Goal: Transaction & Acquisition: Purchase product/service

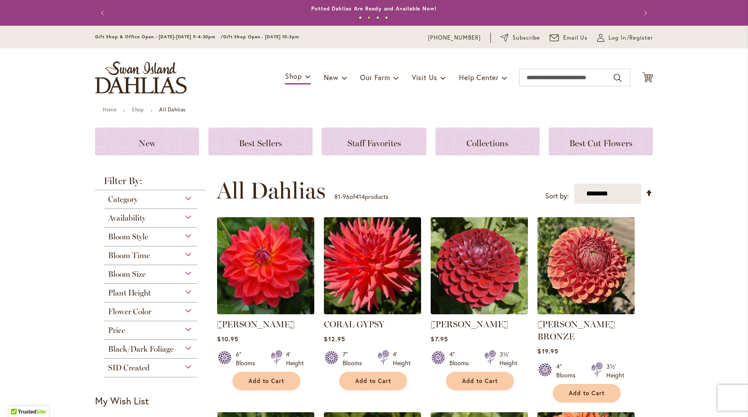
click at [614, 43] on div "Gift Shop & Office Open - Monday-Friday 9-4:30pm / Gift Shop Open - Saturday 10…" at bounding box center [374, 37] width 748 height 23
click at [614, 29] on div "Gift Shop & Office Open - Monday-Friday 9-4:30pm / Gift Shop Open - Saturday 10…" at bounding box center [374, 37] width 748 height 23
click at [614, 36] on span "Log In/Register" at bounding box center [630, 38] width 44 height 9
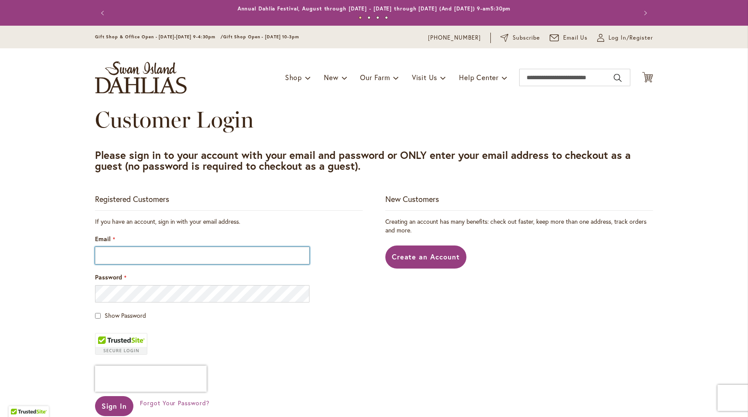
click at [187, 248] on input "Email" at bounding box center [202, 255] width 214 height 17
type input "**********"
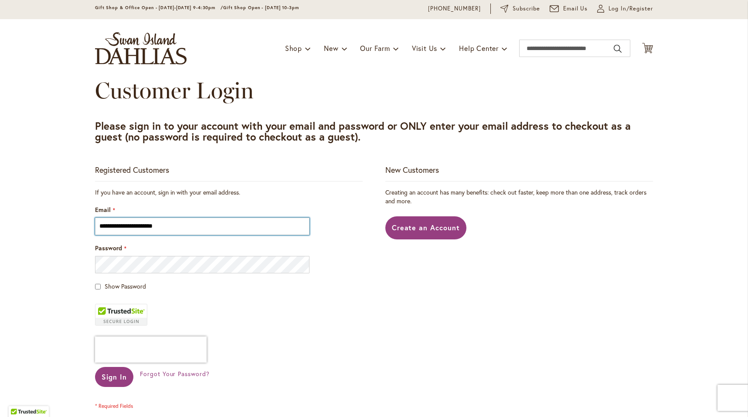
scroll to position [61, 0]
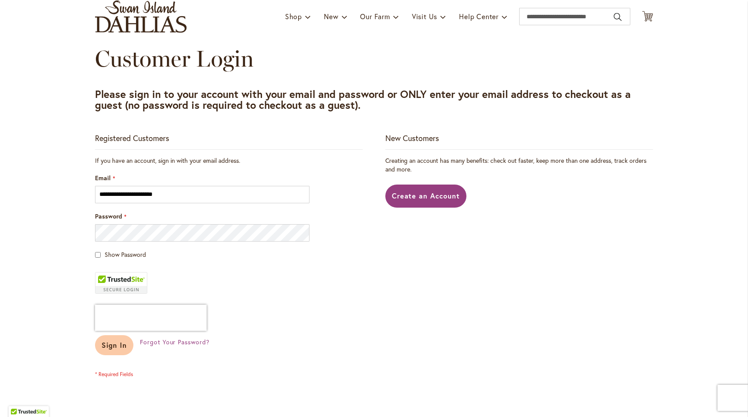
click at [113, 355] on button "Sign In" at bounding box center [114, 346] width 38 height 20
click at [113, 349] on div "Sign In" at bounding box center [117, 346] width 45 height 20
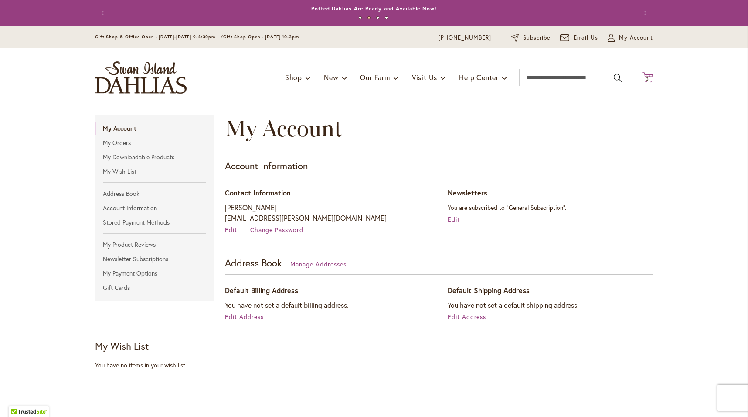
click at [642, 80] on icon "Cart .cls-1 { fill: #231f20; }" at bounding box center [647, 77] width 11 height 11
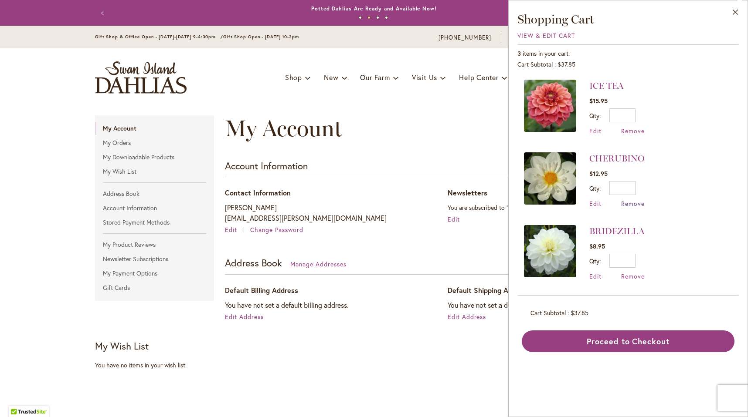
click at [632, 202] on span "Remove" at bounding box center [633, 204] width 24 height 8
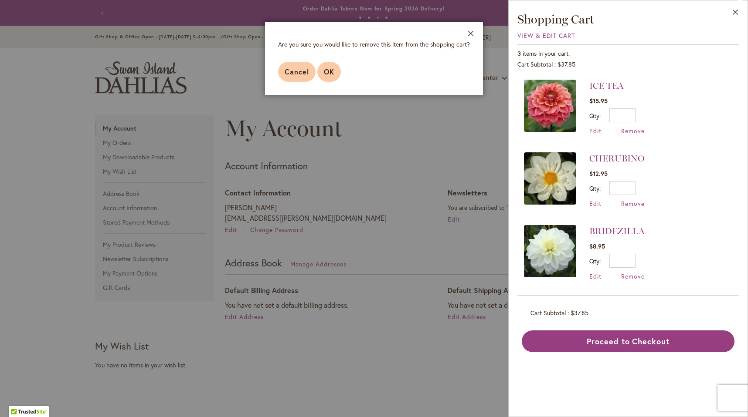
click at [322, 78] on button "OK" at bounding box center [329, 72] width 24 height 20
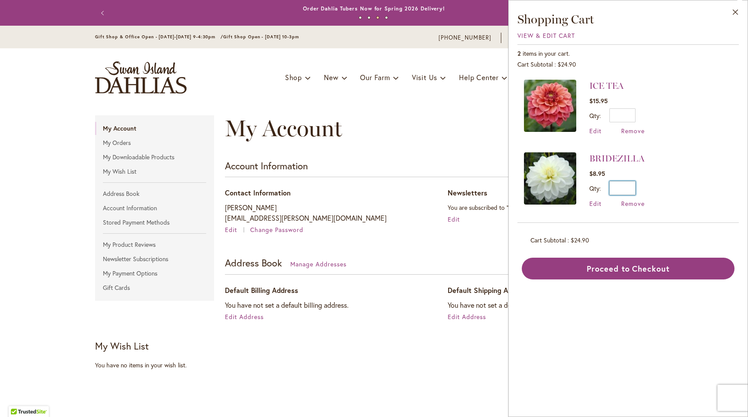
click at [631, 194] on input "*" at bounding box center [622, 188] width 26 height 14
click at [634, 204] on span "Remove" at bounding box center [633, 204] width 24 height 8
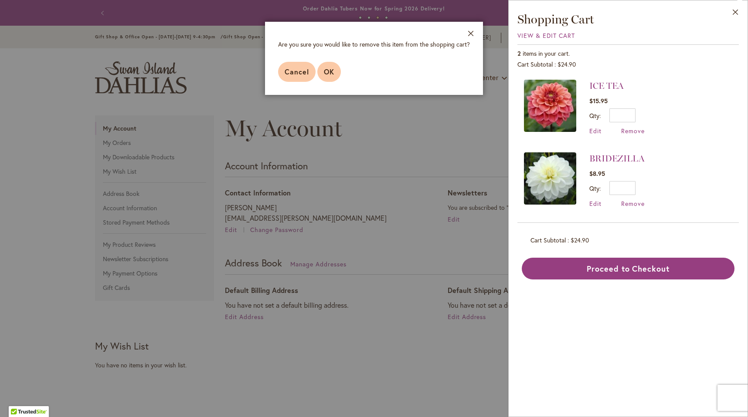
click at [318, 77] on button "OK" at bounding box center [329, 72] width 24 height 20
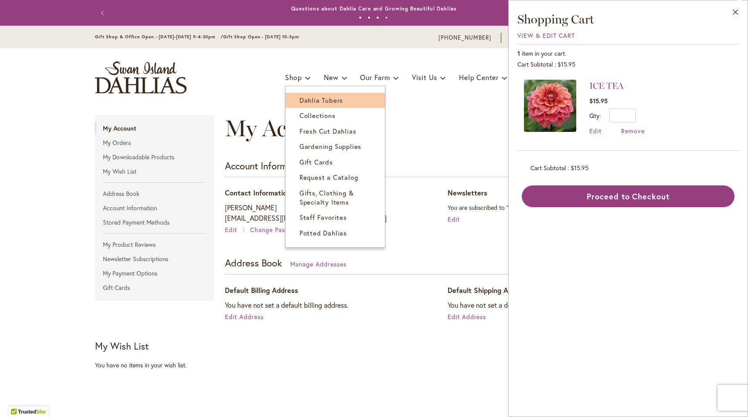
click at [294, 104] on link "Dahlia Tubers" at bounding box center [334, 100] width 99 height 15
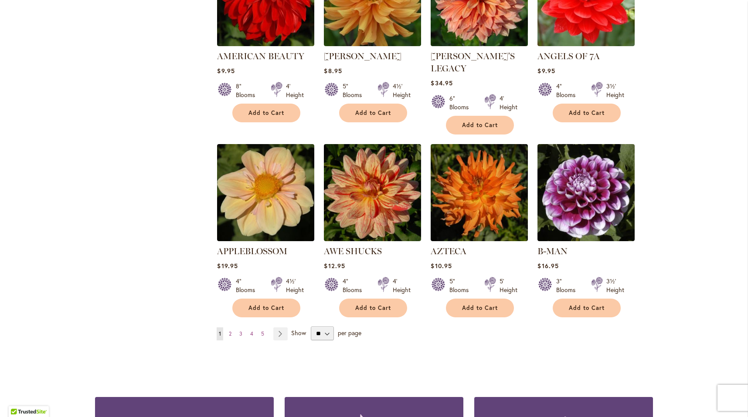
scroll to position [635, 0]
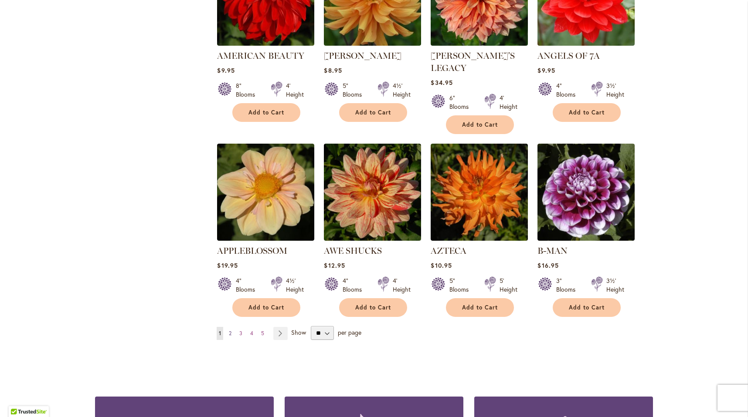
click at [233, 327] on link "Page 2" at bounding box center [230, 333] width 7 height 13
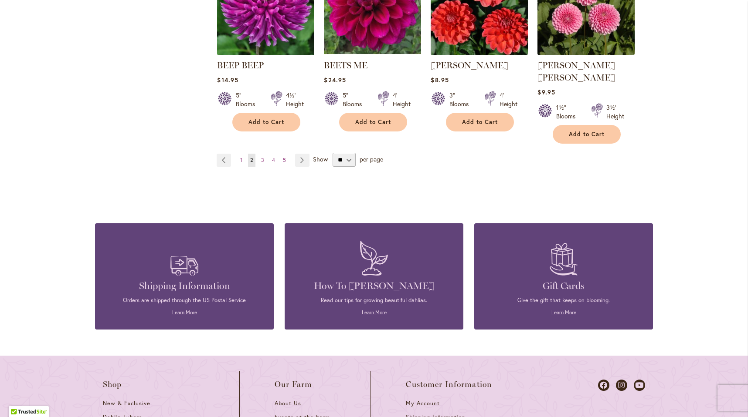
scroll to position [842, 0]
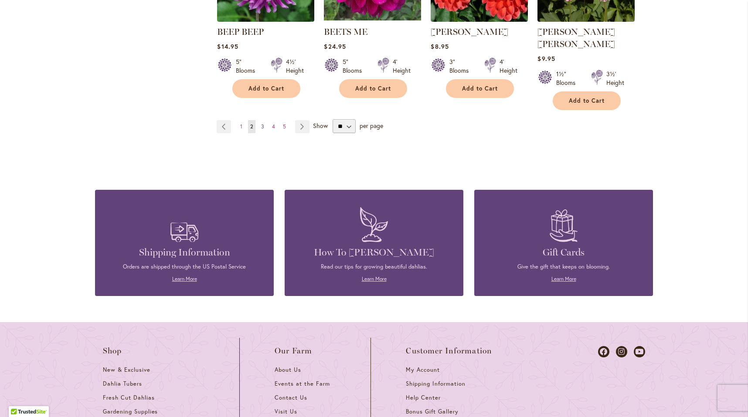
click at [259, 120] on link "Page 3" at bounding box center [262, 126] width 7 height 13
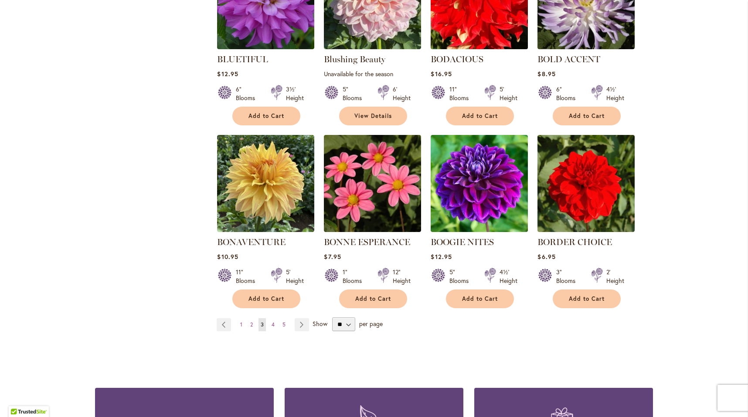
scroll to position [632, 0]
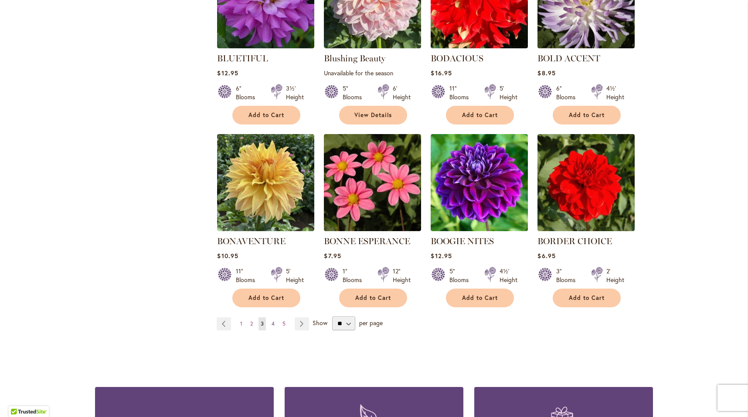
click at [273, 324] on span "4" at bounding box center [272, 324] width 3 height 7
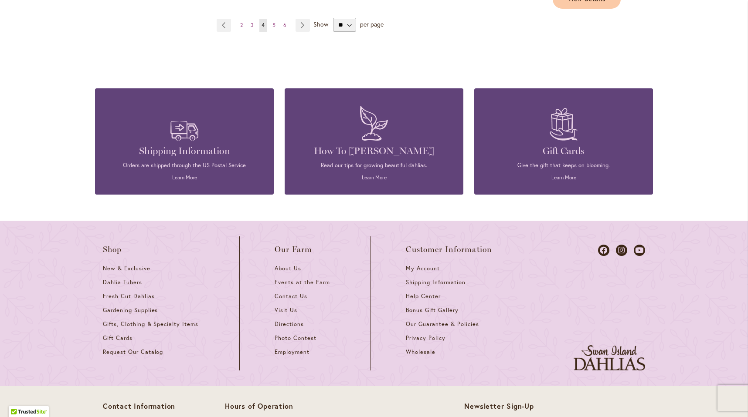
scroll to position [958, 0]
